Goal: Book appointment/travel/reservation

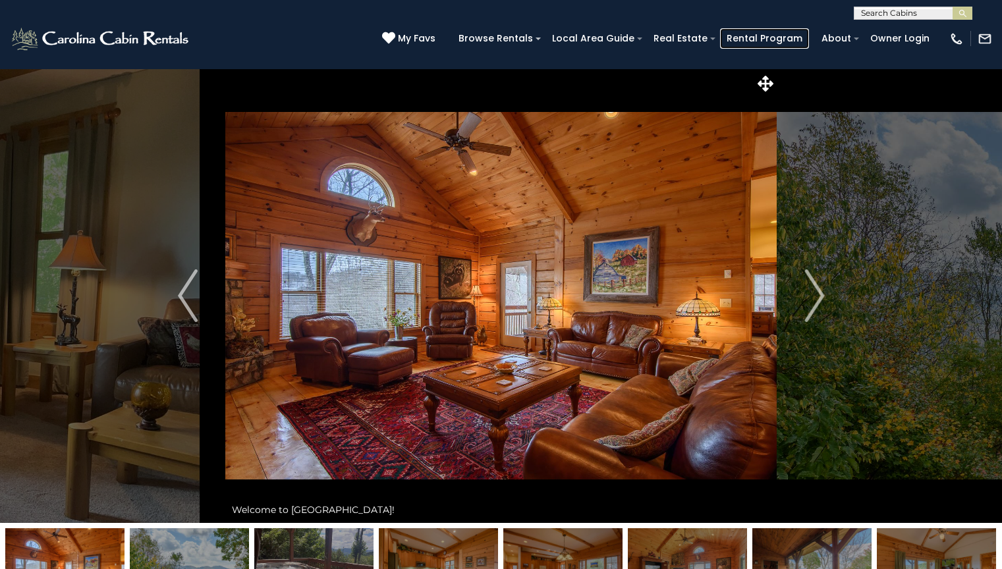
click at [770, 38] on link "Rental Program" at bounding box center [764, 38] width 89 height 20
